Goal: Task Accomplishment & Management: Complete application form

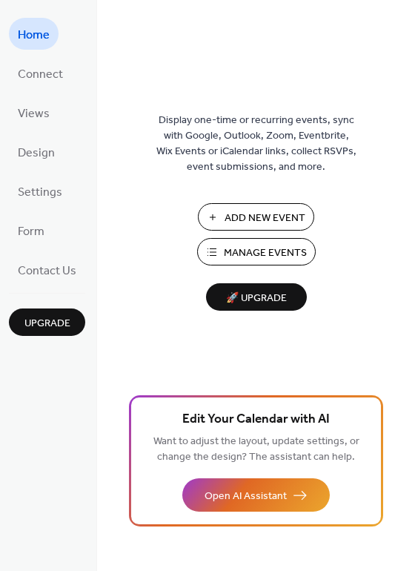
click at [250, 215] on span "Add New Event" at bounding box center [265, 218] width 81 height 16
click at [25, 151] on span "Design" at bounding box center [36, 153] width 37 height 23
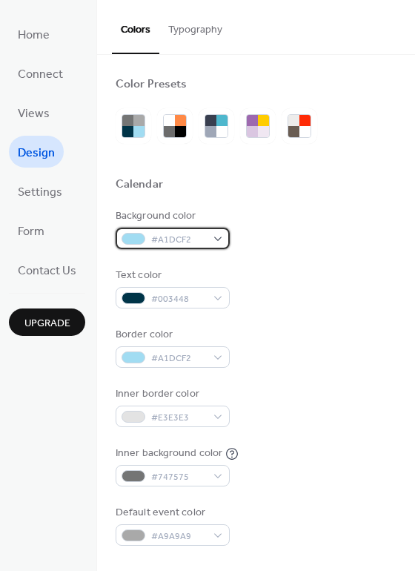
click at [219, 237] on div "#A1DCF2" at bounding box center [173, 238] width 114 height 21
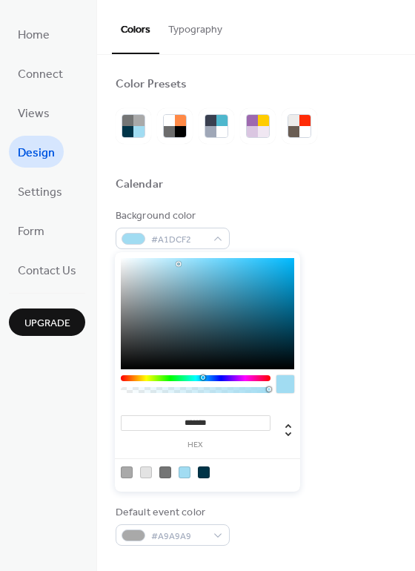
type input "*******"
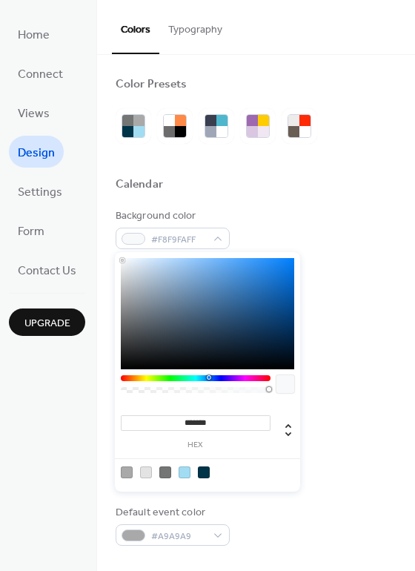
click at [122, 260] on div at bounding box center [207, 313] width 173 height 111
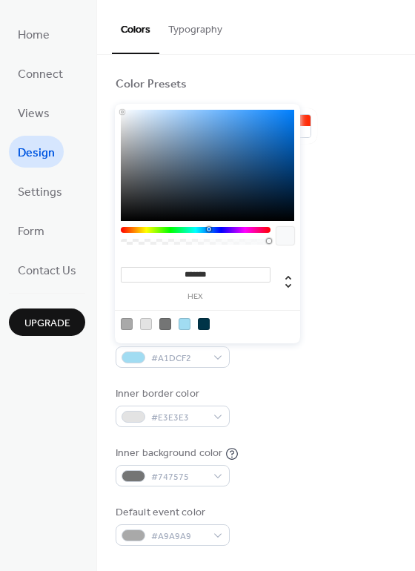
click at [362, 239] on div "Background color #F8F9FAFF" at bounding box center [256, 228] width 281 height 41
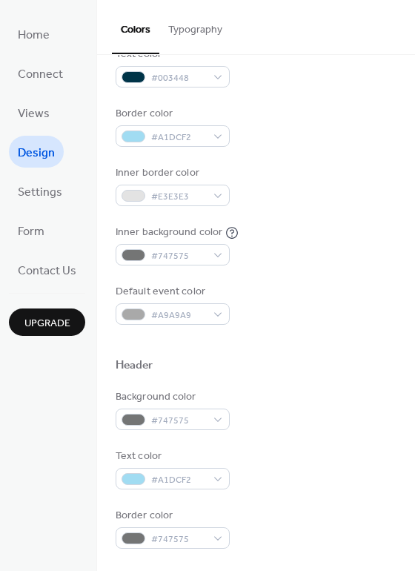
scroll to position [222, 0]
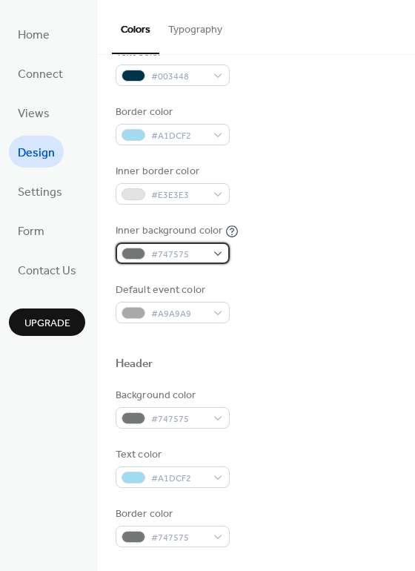
click at [202, 259] on span "#747575" at bounding box center [178, 255] width 55 height 16
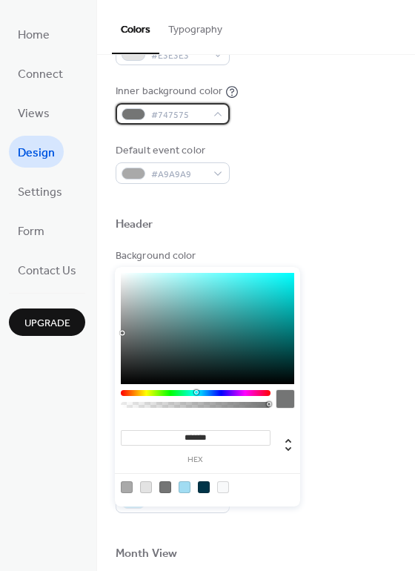
scroll to position [445, 0]
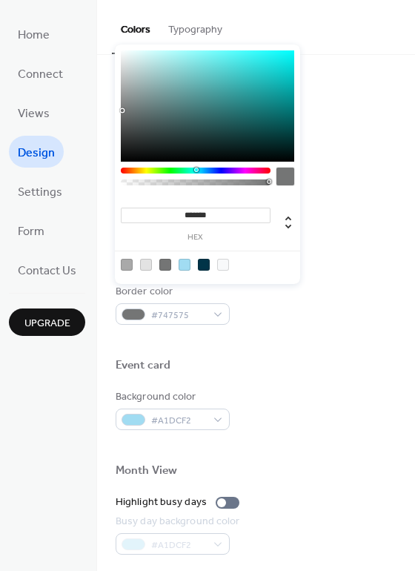
type input "*******"
click at [123, 53] on div at bounding box center [207, 105] width 173 height 111
click at [368, 159] on div at bounding box center [256, 159] width 281 height 12
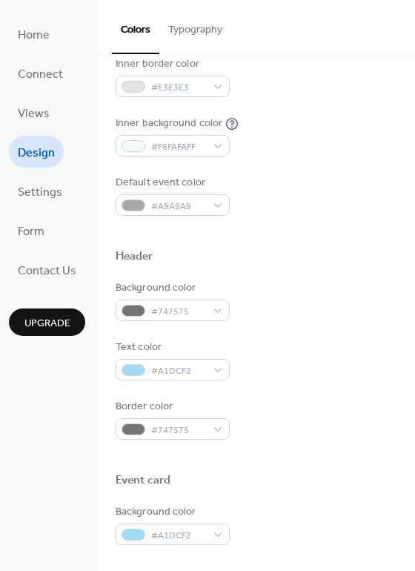
scroll to position [264, 0]
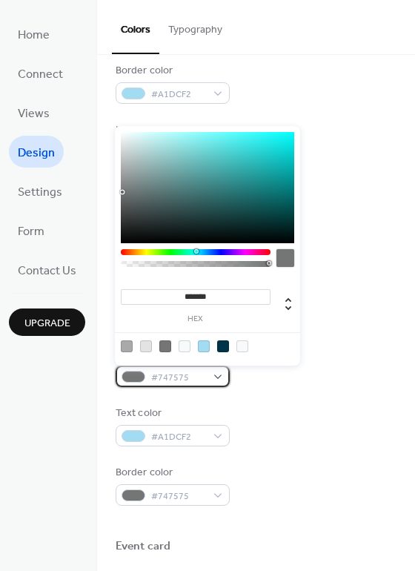
click at [222, 377] on div "#747575" at bounding box center [173, 375] width 114 height 21
type input "*******"
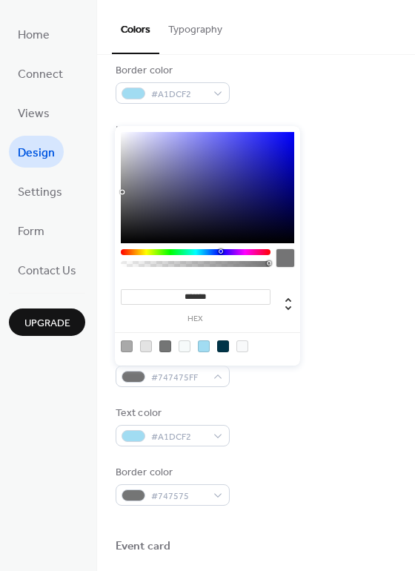
click at [211, 250] on div at bounding box center [196, 252] width 150 height 6
click at [319, 343] on div at bounding box center [256, 340] width 281 height 12
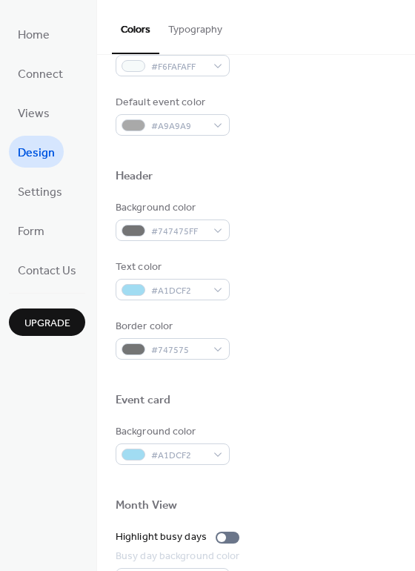
scroll to position [445, 0]
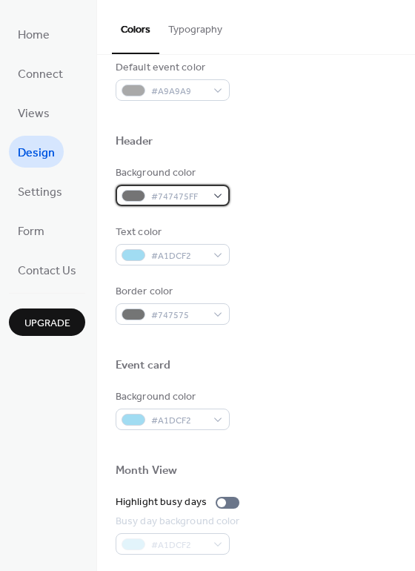
click at [176, 199] on span "#747475FF" at bounding box center [178, 197] width 55 height 16
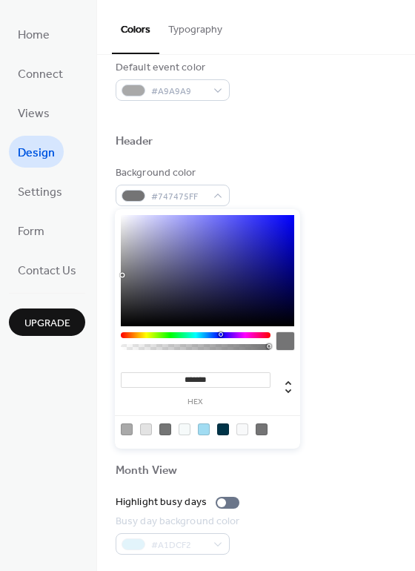
type input "*******"
click at [268, 230] on div at bounding box center [207, 270] width 173 height 111
click at [339, 219] on div "Background color #2222DBFF Text color #A1DCF2 Border color #747575" at bounding box center [256, 244] width 281 height 159
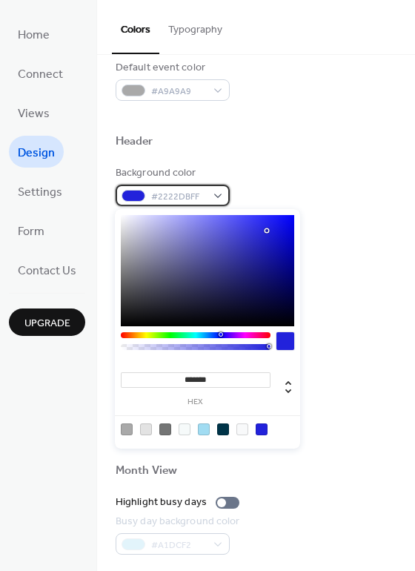
click at [202, 196] on span "#2222DBFF" at bounding box center [178, 197] width 55 height 16
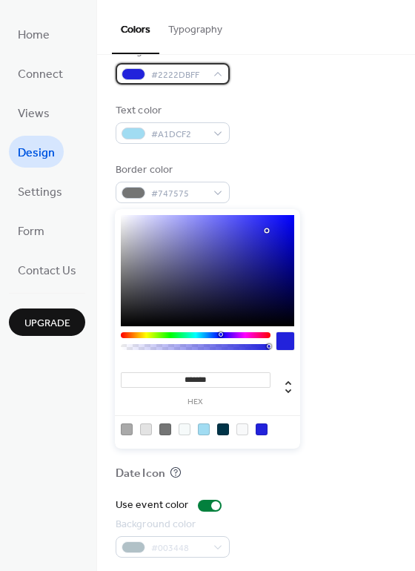
scroll to position [634, 0]
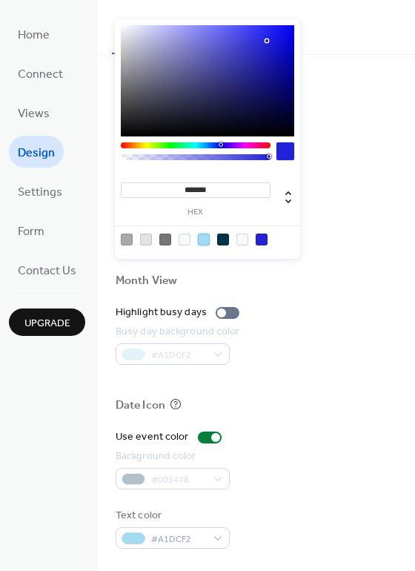
click at [200, 239] on div at bounding box center [204, 239] width 12 height 12
type input "*******"
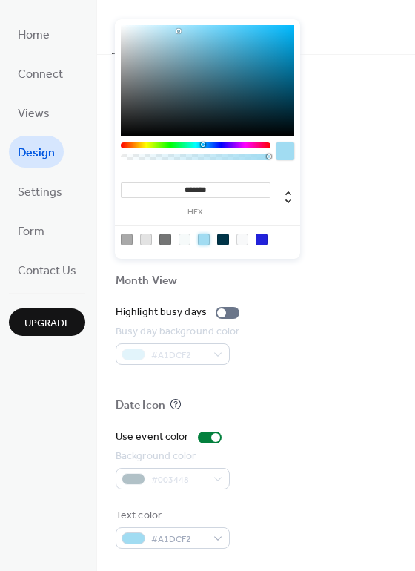
drag, startPoint x: 333, startPoint y: 210, endPoint x: 343, endPoint y: 208, distance: 9.9
click at [343, 208] on div "Background color #A1DCF2" at bounding box center [256, 219] width 281 height 41
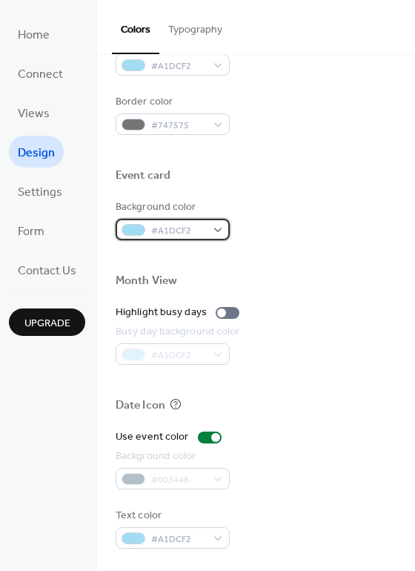
click at [205, 230] on div "#A1DCF2" at bounding box center [173, 229] width 114 height 21
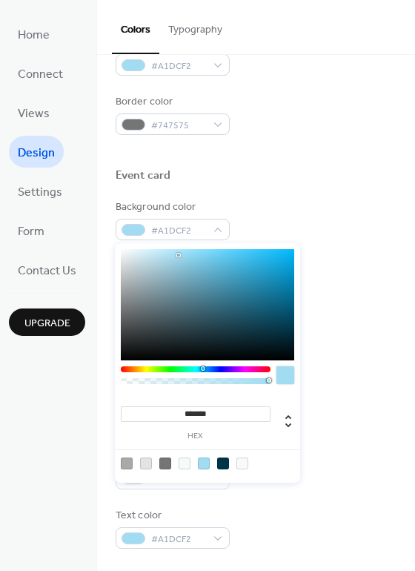
type input "*******"
click at [275, 265] on div at bounding box center [207, 304] width 173 height 111
click at [346, 248] on div at bounding box center [256, 256] width 281 height 33
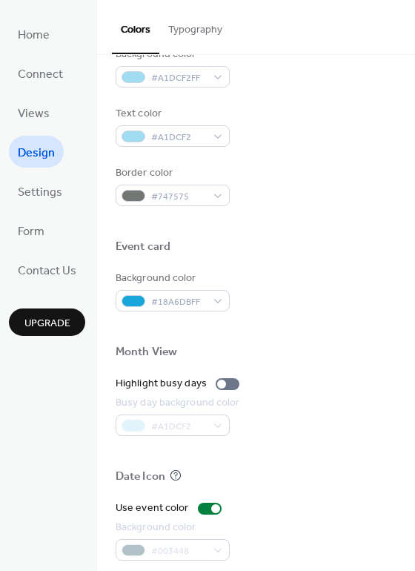
scroll to position [560, 0]
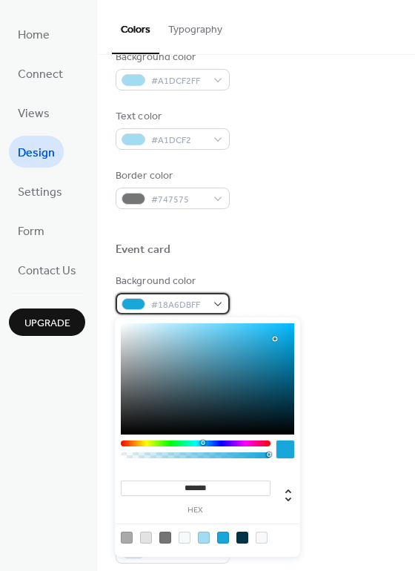
click at [208, 308] on div "#18A6DBFF" at bounding box center [173, 303] width 114 height 21
type input "*******"
click at [124, 326] on div at bounding box center [207, 378] width 173 height 111
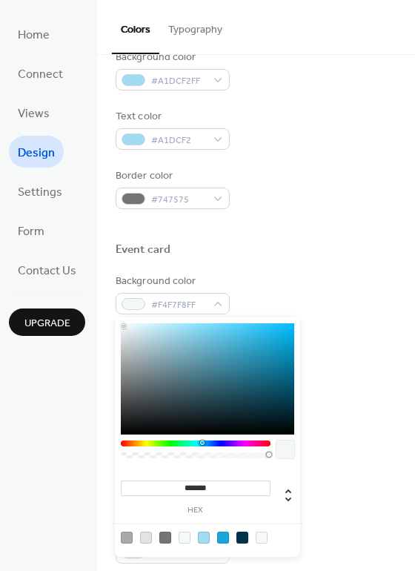
click at [356, 308] on div "Background color #F4F7F8FF" at bounding box center [256, 293] width 281 height 41
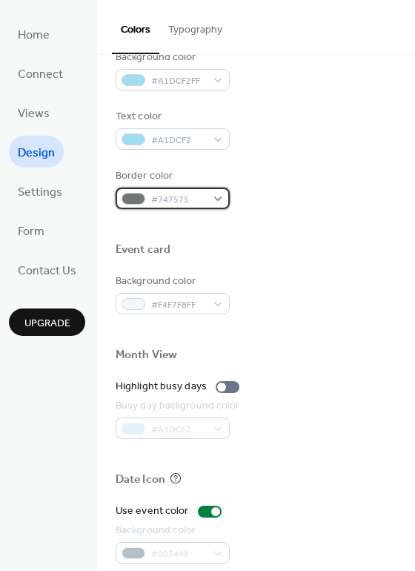
click at [203, 202] on span "#747575" at bounding box center [178, 200] width 55 height 16
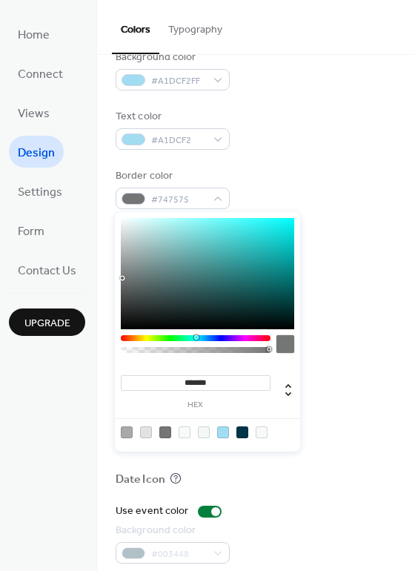
type input "*******"
click at [128, 251] on div at bounding box center [207, 273] width 173 height 111
click at [383, 282] on div "Background color #F4F7F8FF" at bounding box center [256, 293] width 281 height 41
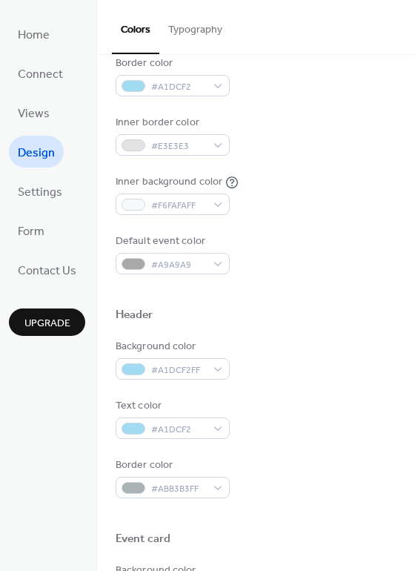
scroll to position [264, 0]
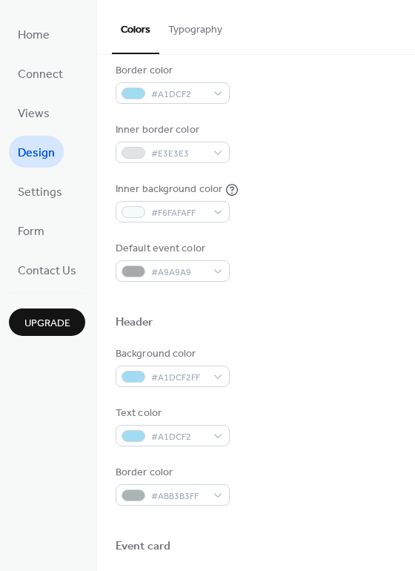
click at [394, 256] on div "Color Presets Calendar Background color #F8F9FAFF Text color #003448 Border col…" at bounding box center [256, 366] width 318 height 1150
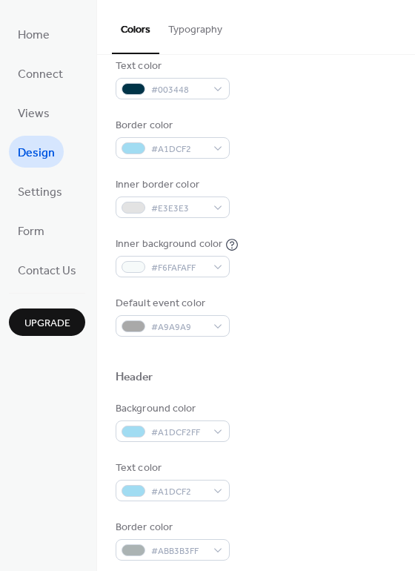
scroll to position [222, 0]
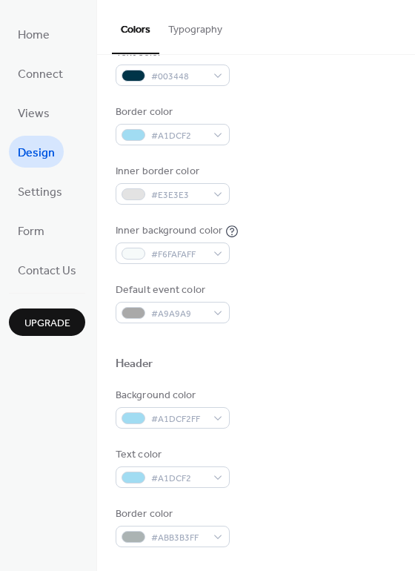
click at [313, 242] on div "Inner background color #F6FAFAFF" at bounding box center [256, 243] width 281 height 41
click at [185, 142] on span "#A1DCF2" at bounding box center [178, 136] width 55 height 16
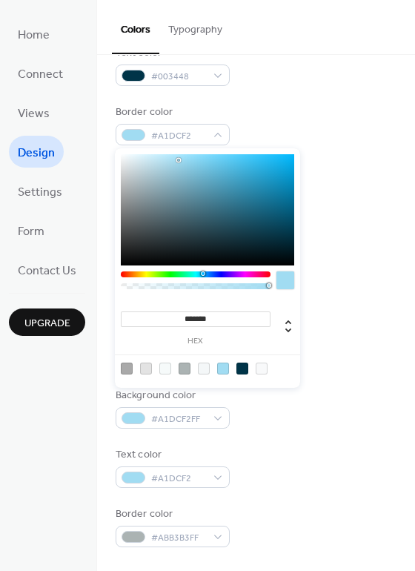
type input "*******"
click at [263, 240] on div at bounding box center [207, 209] width 173 height 111
click at [329, 270] on div "Background color #F8F9FAFF Text color #003448 Border color #0A2D3AFF Inner bord…" at bounding box center [256, 154] width 281 height 337
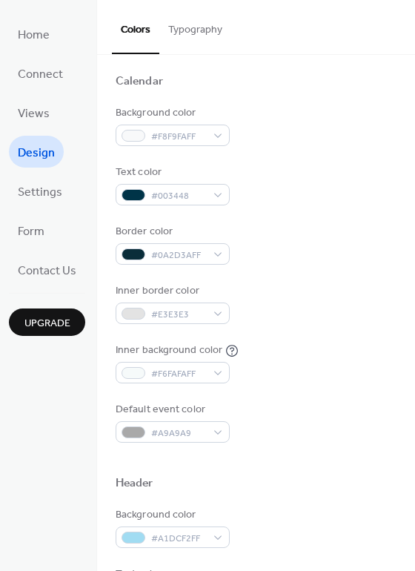
scroll to position [74, 0]
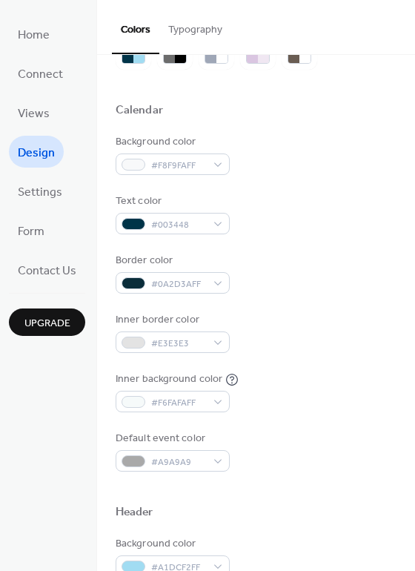
click at [348, 247] on div "Background color #F8F9FAFF Text color #003448 Border color #0A2D3AFF Inner bord…" at bounding box center [256, 302] width 281 height 337
click at [37, 319] on span "Upgrade" at bounding box center [47, 324] width 46 height 16
drag, startPoint x: 328, startPoint y: 155, endPoint x: 311, endPoint y: 186, distance: 35.5
click at [329, 155] on div "Background color #F8F9FAFF" at bounding box center [256, 154] width 281 height 41
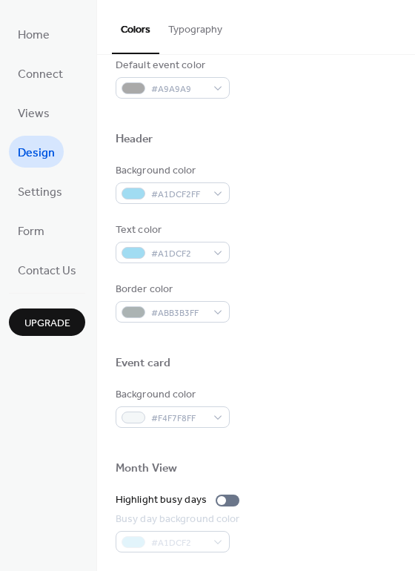
scroll to position [445, 0]
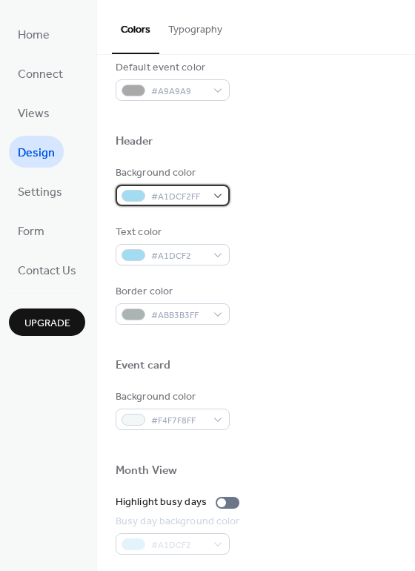
click at [196, 201] on span "#A1DCF2FF" at bounding box center [178, 197] width 55 height 16
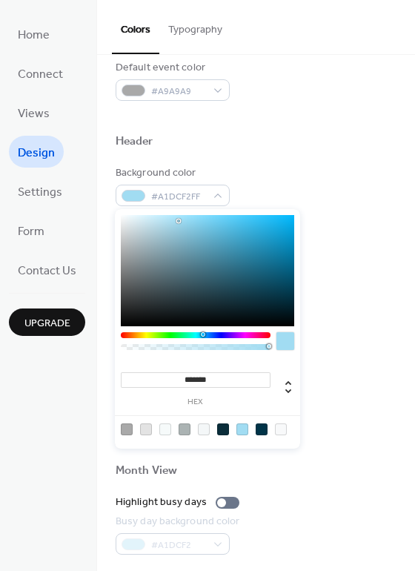
type input "*******"
click at [271, 243] on div at bounding box center [207, 270] width 173 height 111
drag, startPoint x: 348, startPoint y: 285, endPoint x: 344, endPoint y: 236, distance: 49.9
click at [348, 284] on div "Border color #ABB3B3FF" at bounding box center [256, 304] width 281 height 41
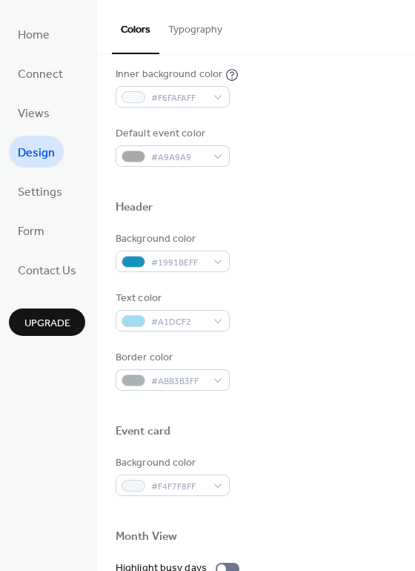
scroll to position [371, 0]
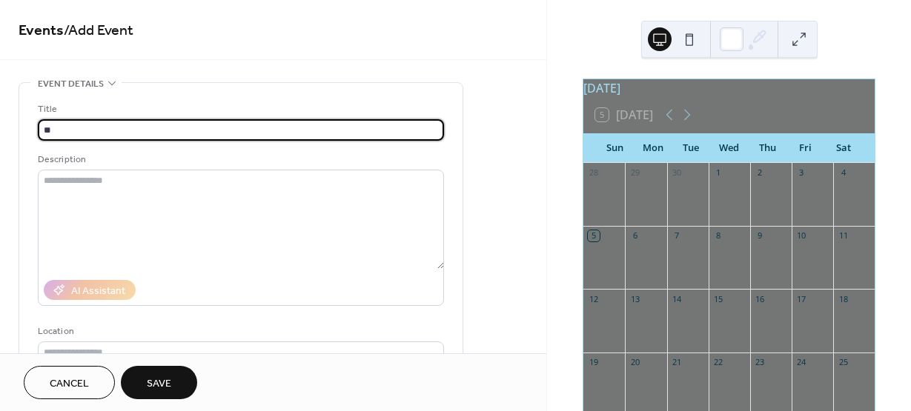
type input "*"
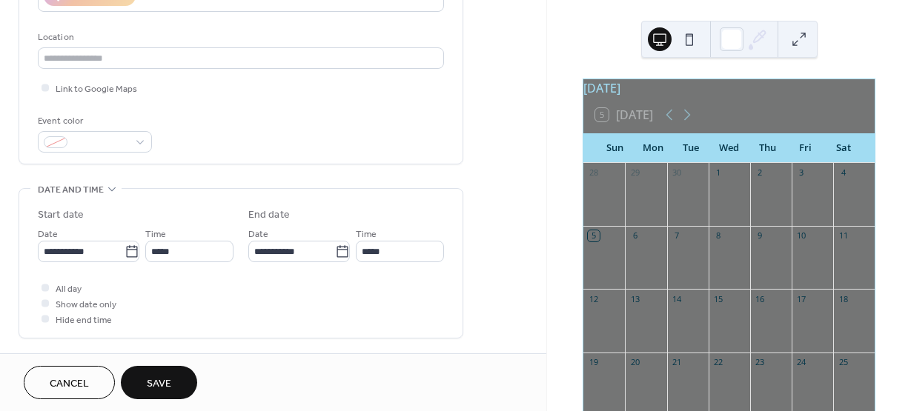
scroll to position [296, 0]
type input "********"
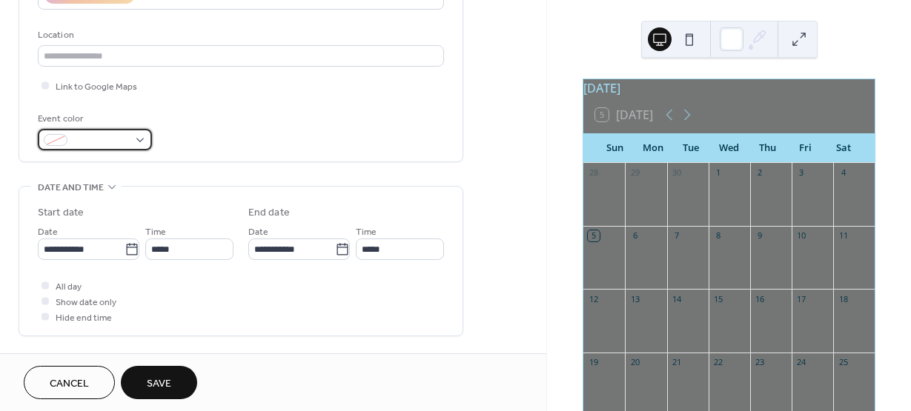
click at [139, 140] on div at bounding box center [95, 139] width 114 height 21
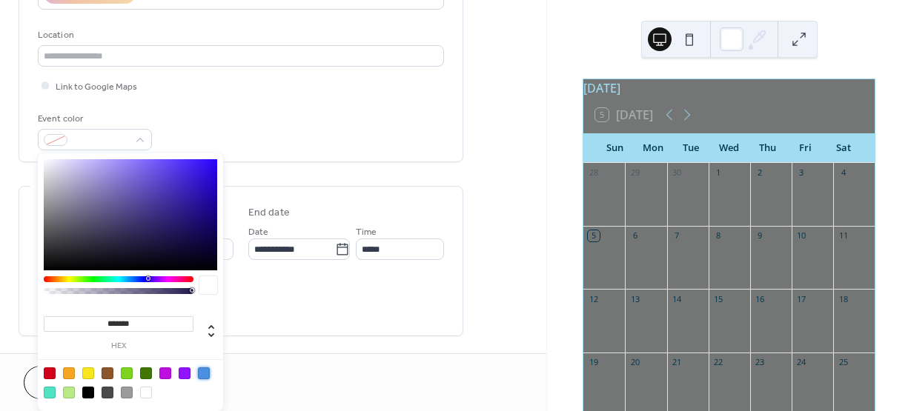
drag, startPoint x: 204, startPoint y: 374, endPoint x: 230, endPoint y: 345, distance: 38.8
click at [205, 374] on div at bounding box center [204, 374] width 12 height 12
type input "*******"
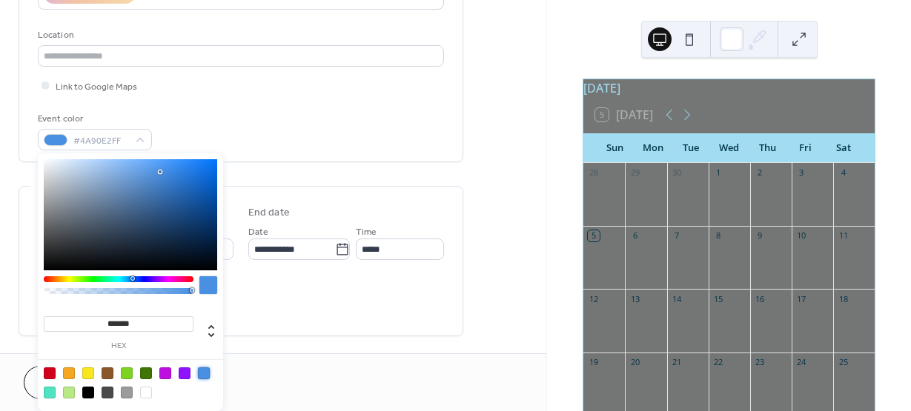
click at [497, 201] on div "**********" at bounding box center [273, 239] width 546 height 907
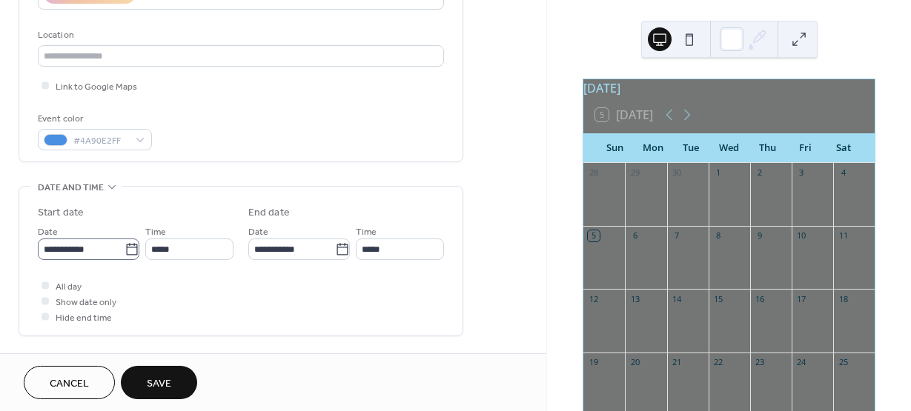
click at [126, 249] on icon at bounding box center [132, 249] width 15 height 15
click at [125, 249] on input "**********" at bounding box center [81, 249] width 87 height 21
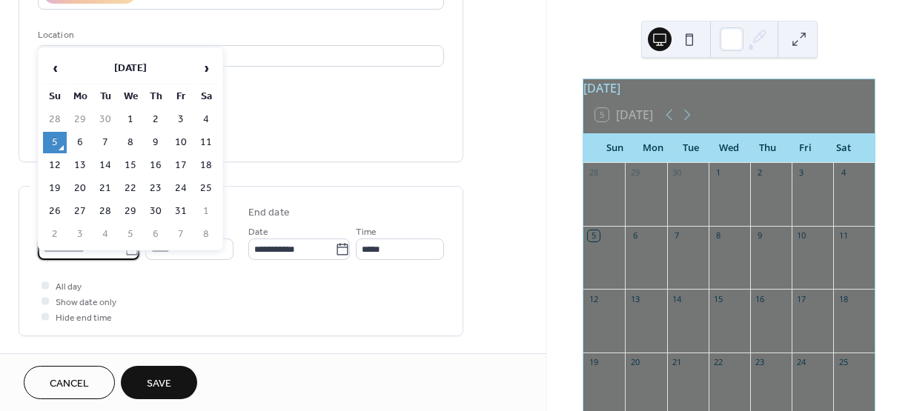
drag, startPoint x: 53, startPoint y: 140, endPoint x: 56, endPoint y: 149, distance: 9.6
click at [54, 142] on td "5" at bounding box center [55, 142] width 24 height 21
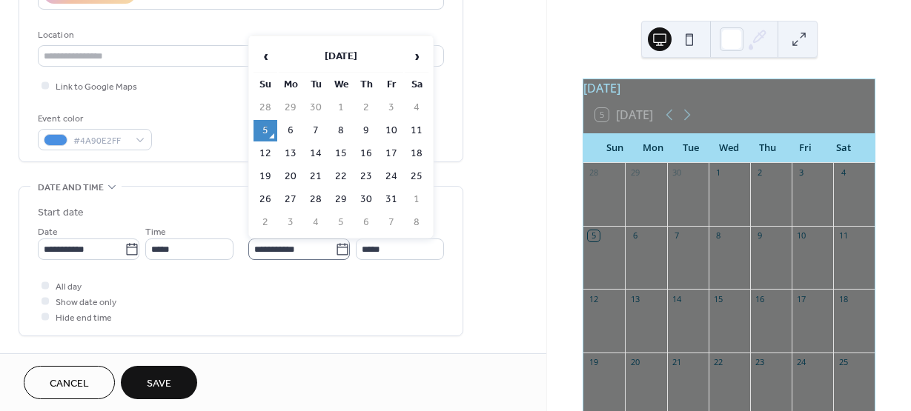
click at [337, 253] on icon at bounding box center [341, 249] width 11 height 12
click at [335, 253] on input "**********" at bounding box center [291, 249] width 87 height 21
click at [392, 196] on td "31" at bounding box center [391, 199] width 24 height 21
type input "**********"
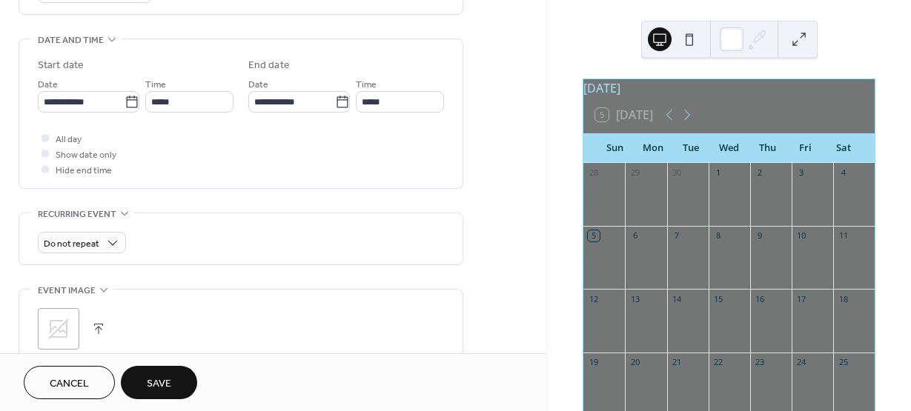
scroll to position [445, 0]
drag, startPoint x: 82, startPoint y: 138, endPoint x: 68, endPoint y: 139, distance: 14.1
click at [82, 139] on div "All day Show date only Hide end time" at bounding box center [241, 153] width 406 height 47
click at [67, 138] on span "All day" at bounding box center [69, 139] width 26 height 16
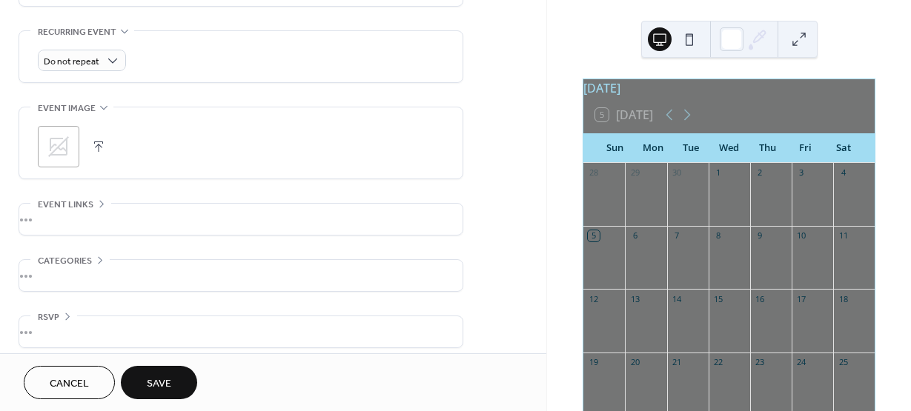
scroll to position [636, 0]
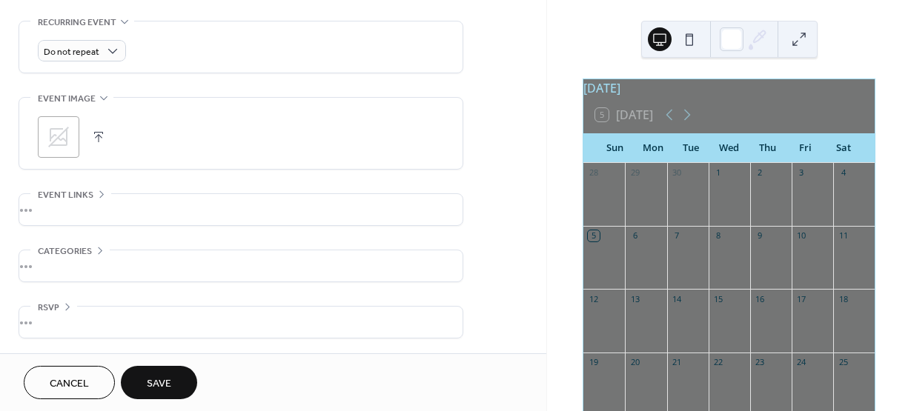
click at [165, 337] on div "•••" at bounding box center [240, 322] width 443 height 31
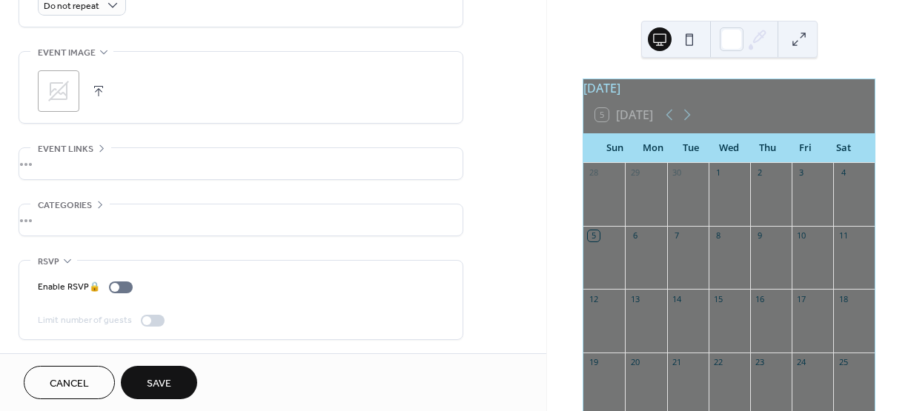
scroll to position [683, 0]
click at [228, 221] on div "•••" at bounding box center [240, 218] width 443 height 31
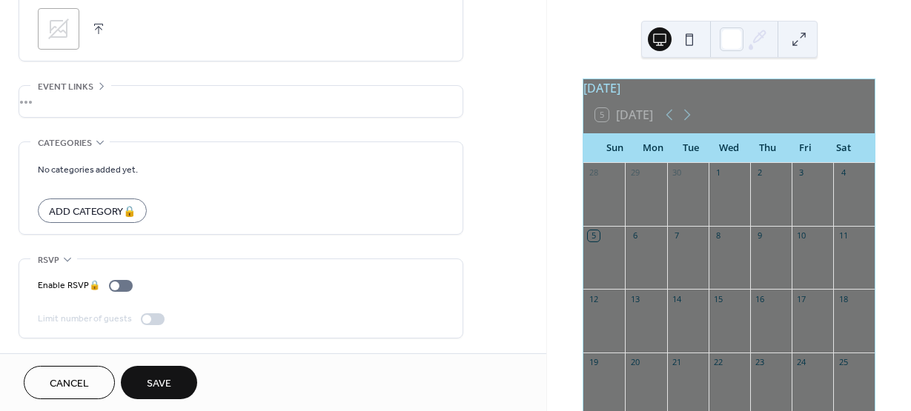
click at [176, 383] on button "Save" at bounding box center [159, 382] width 76 height 33
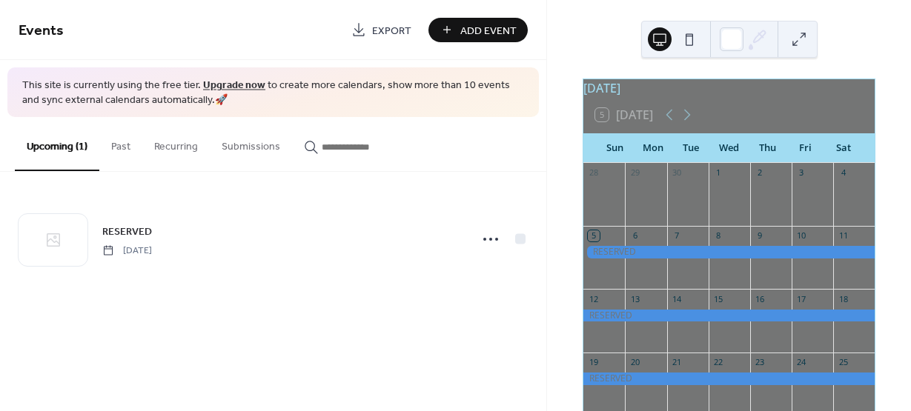
click at [250, 304] on div "RESERVED [DATE]" at bounding box center [273, 239] width 546 height 135
click at [116, 148] on button "Past" at bounding box center [120, 143] width 43 height 53
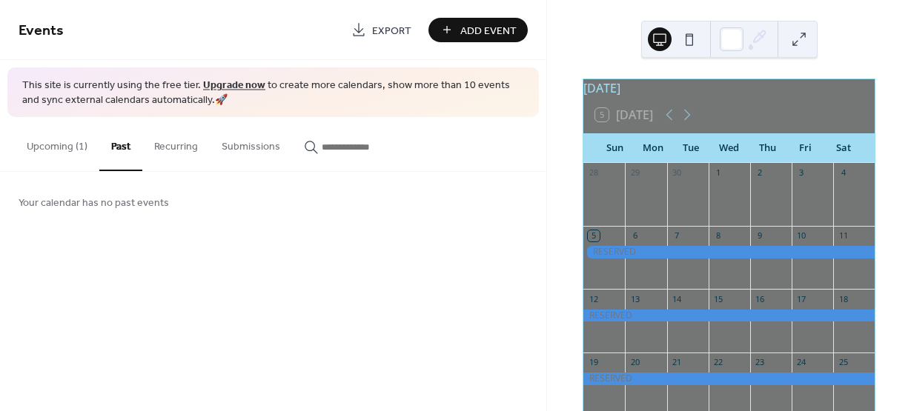
click at [177, 152] on button "Recurring" at bounding box center [175, 143] width 67 height 53
click at [233, 149] on button "Submissions" at bounding box center [251, 143] width 82 height 53
click at [331, 150] on input "button" at bounding box center [366, 147] width 89 height 16
click at [52, 140] on button "Upcoming (1)" at bounding box center [57, 143] width 84 height 53
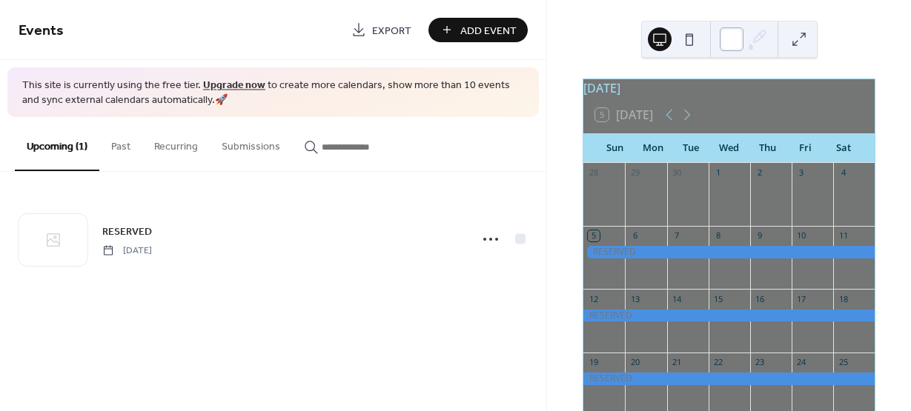
click at [732, 38] on div at bounding box center [732, 39] width 24 height 24
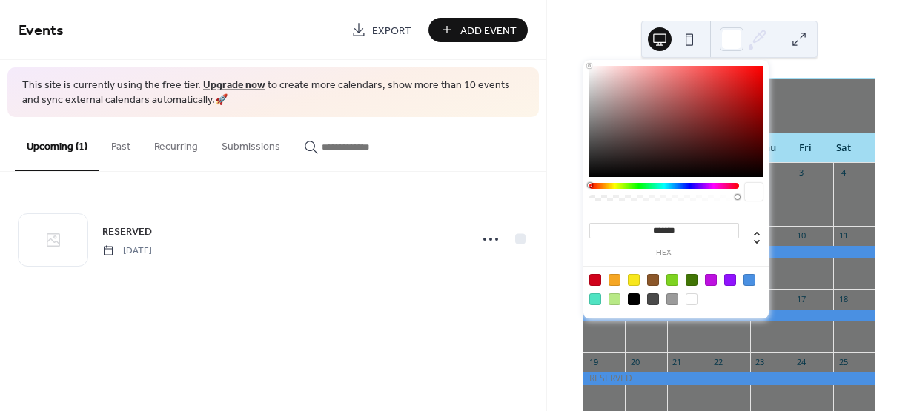
click at [741, 283] on div at bounding box center [676, 289] width 188 height 47
click at [745, 282] on div at bounding box center [749, 280] width 12 height 12
type input "*******"
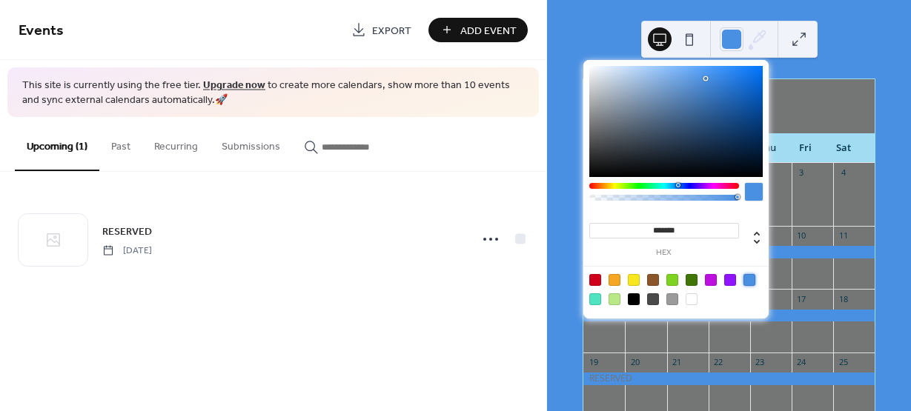
click at [540, 165] on div "Upcoming (1) Past Recurring Submissions" at bounding box center [273, 144] width 546 height 55
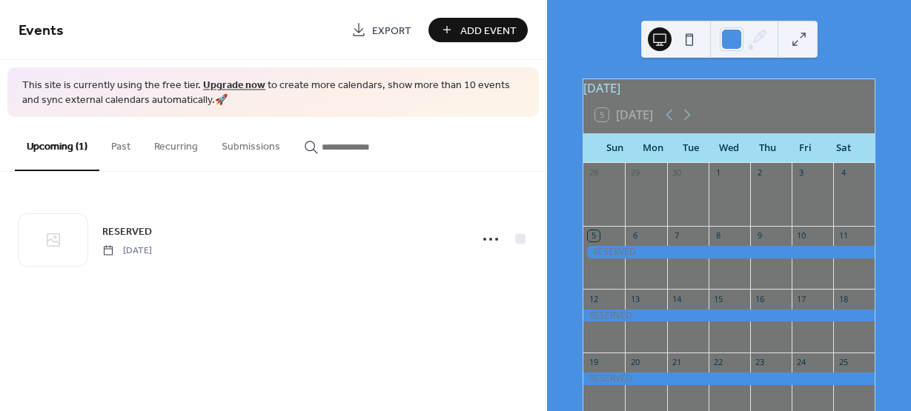
click at [689, 38] on button at bounding box center [689, 39] width 24 height 24
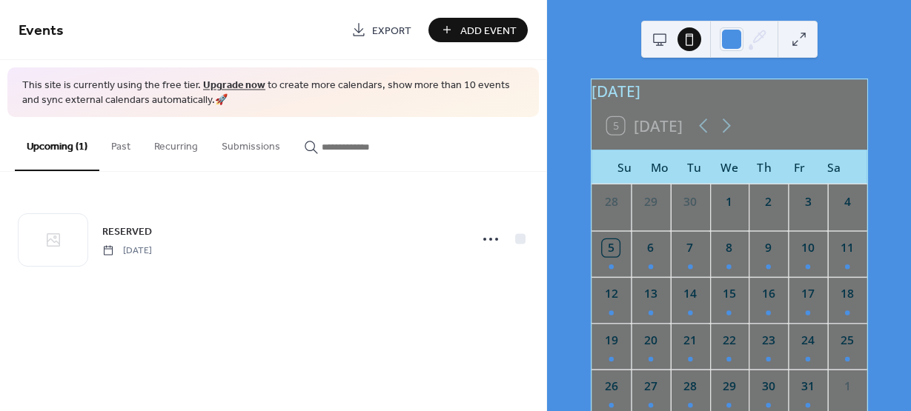
click at [689, 38] on button at bounding box center [689, 39] width 24 height 24
click at [655, 36] on button at bounding box center [660, 39] width 24 height 24
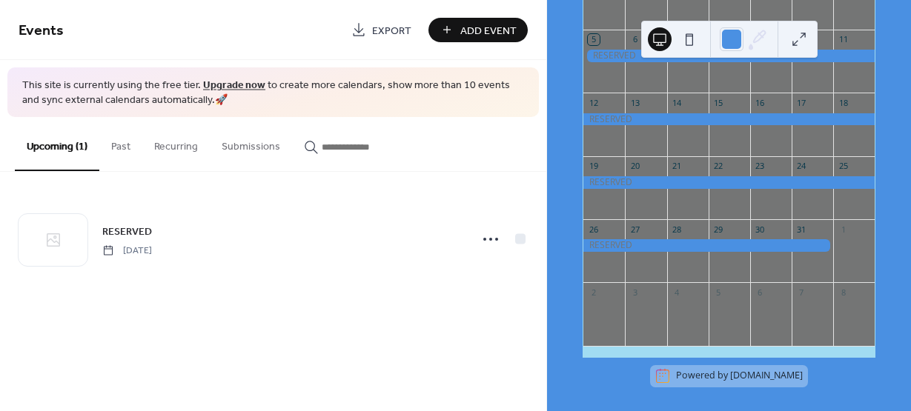
scroll to position [209, 0]
